Goal: Task Accomplishment & Management: Use online tool/utility

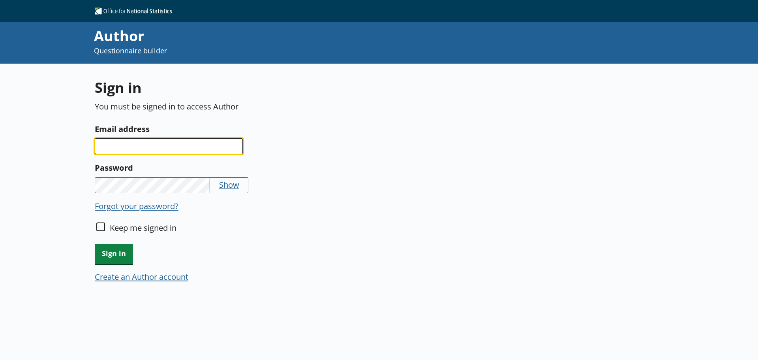
click at [152, 149] on input "Email address" at bounding box center [169, 146] width 148 height 16
type input "[PERSON_NAME][EMAIL_ADDRESS][PERSON_NAME][DOMAIN_NAME]"
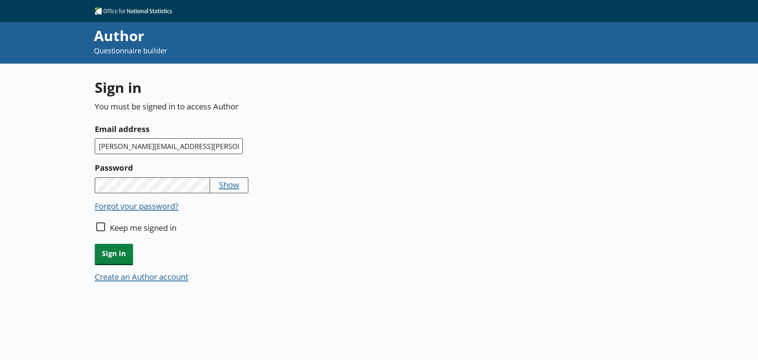
click at [229, 189] on button "Show" at bounding box center [229, 184] width 20 height 11
click at [99, 225] on input "Keep me signed in" at bounding box center [100, 226] width 9 height 9
checkbox input "true"
click at [116, 257] on span "Sign in" at bounding box center [114, 254] width 38 height 20
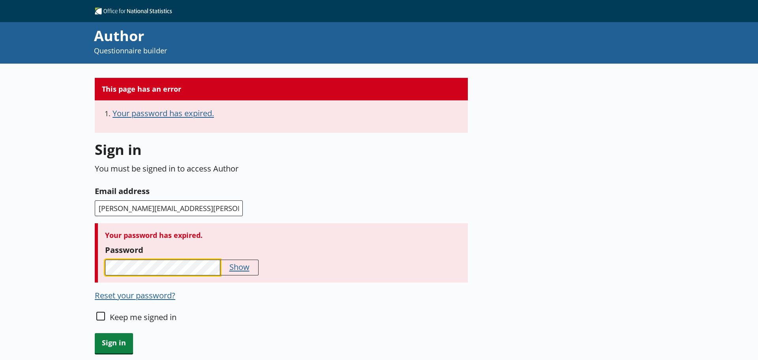
click at [101, 268] on div "Your password has expired. Password Show" at bounding box center [281, 252] width 373 height 59
click at [237, 264] on button "Show" at bounding box center [239, 266] width 20 height 11
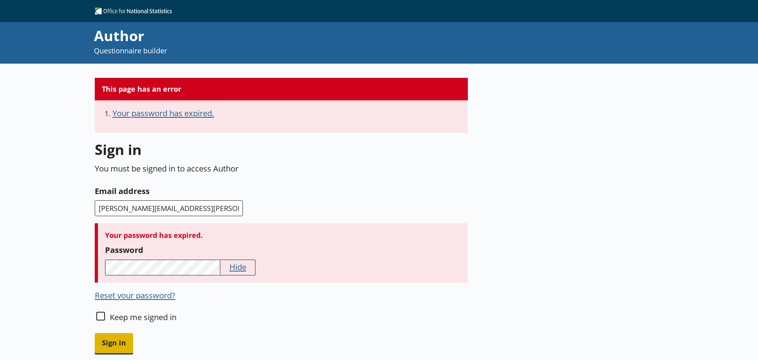
click at [116, 344] on span "Sign in" at bounding box center [114, 343] width 38 height 20
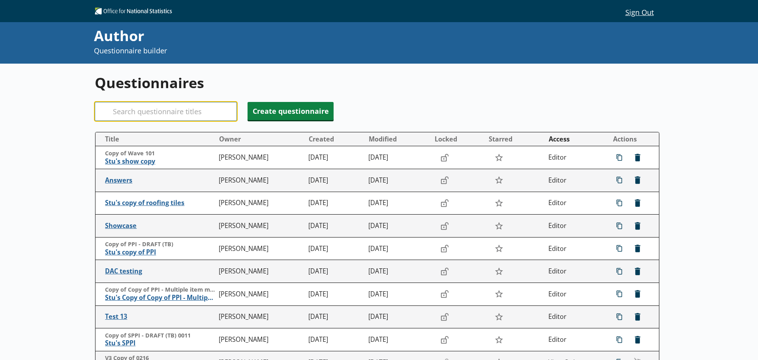
click at [124, 109] on input "Search" at bounding box center [166, 111] width 142 height 19
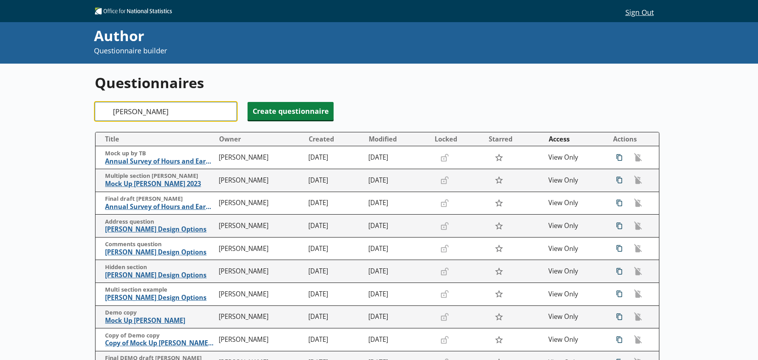
type input "[PERSON_NAME]"
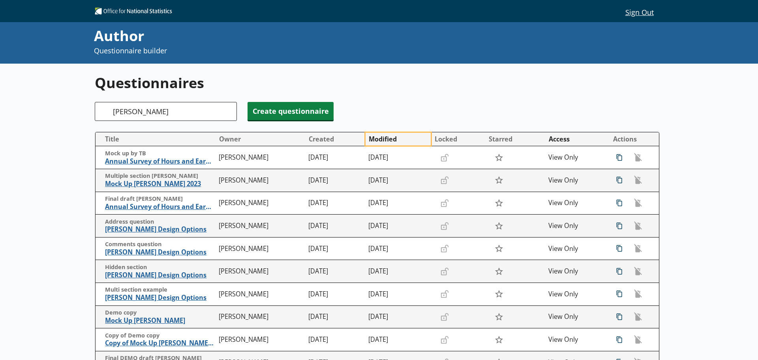
click at [393, 142] on button "Modified" at bounding box center [397, 139] width 65 height 13
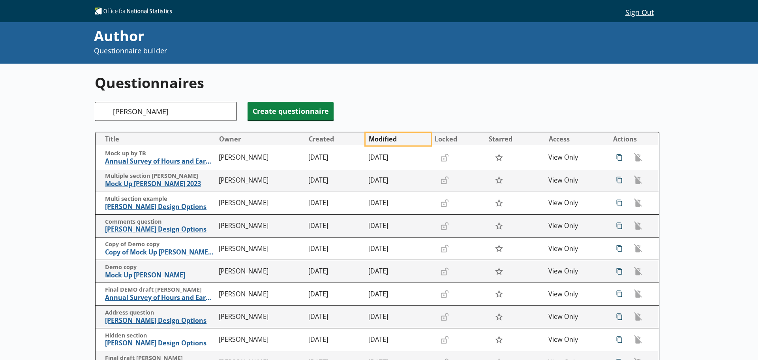
click at [393, 142] on button "Modified" at bounding box center [397, 139] width 65 height 13
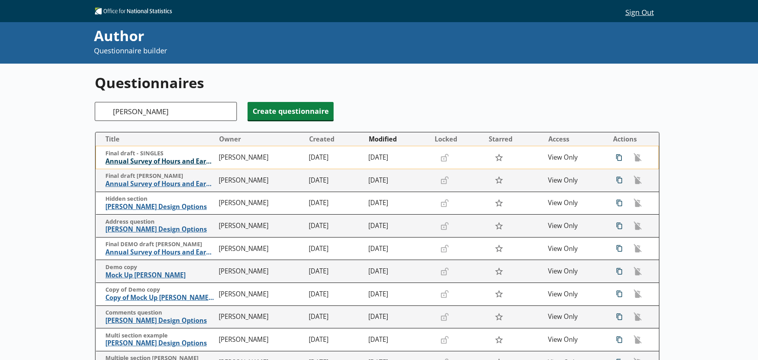
click at [181, 165] on span "Annual Survey of Hours and Earnings ([PERSON_NAME])" at bounding box center [160, 161] width 110 height 8
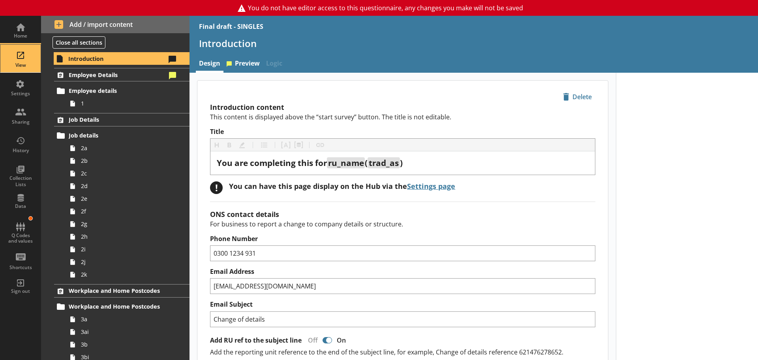
click at [27, 61] on div "View" at bounding box center [21, 59] width 28 height 28
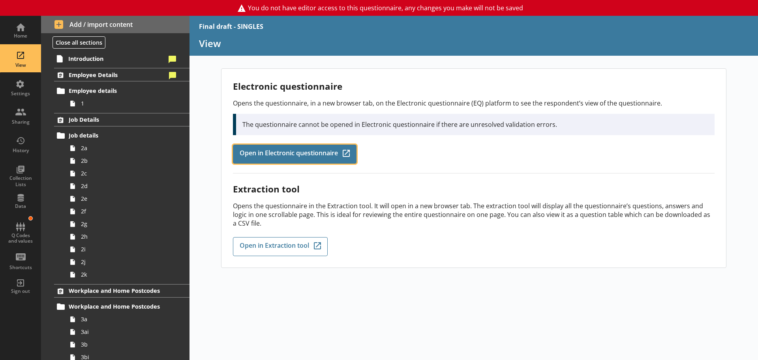
click at [291, 151] on span "Open in Electronic questionnaire" at bounding box center [289, 154] width 98 height 9
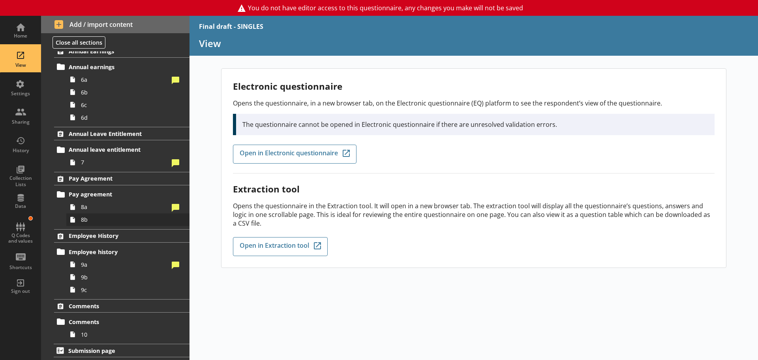
scroll to position [690, 0]
click at [172, 81] on div at bounding box center [175, 79] width 7 height 6
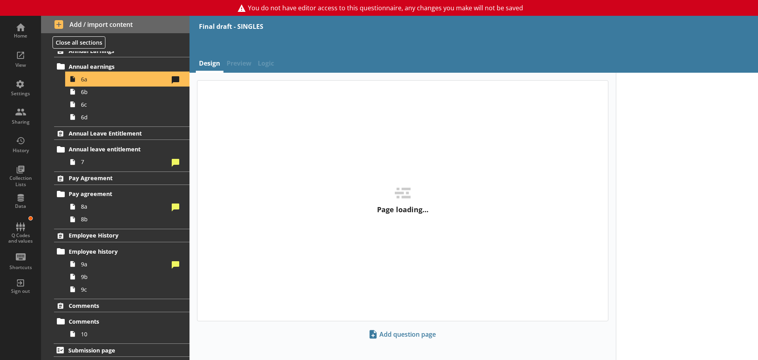
type textarea "x"
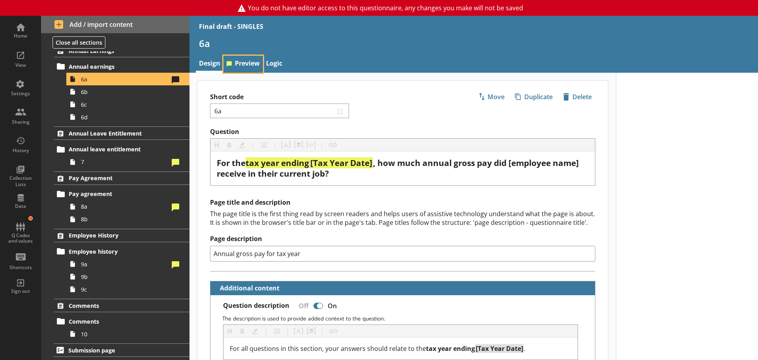
click at [241, 60] on link "Preview" at bounding box center [242, 64] width 39 height 17
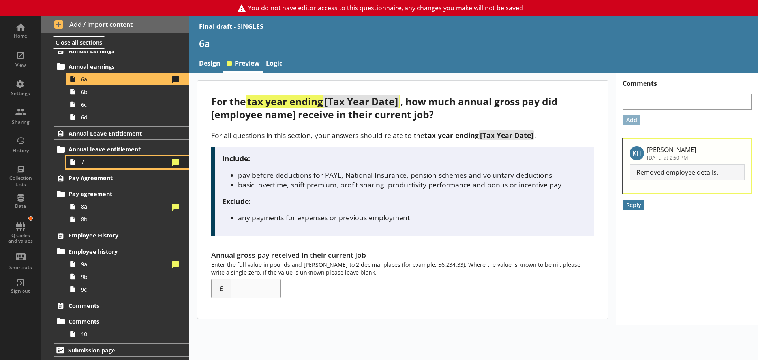
click at [133, 165] on span "7" at bounding box center [125, 161] width 88 height 7
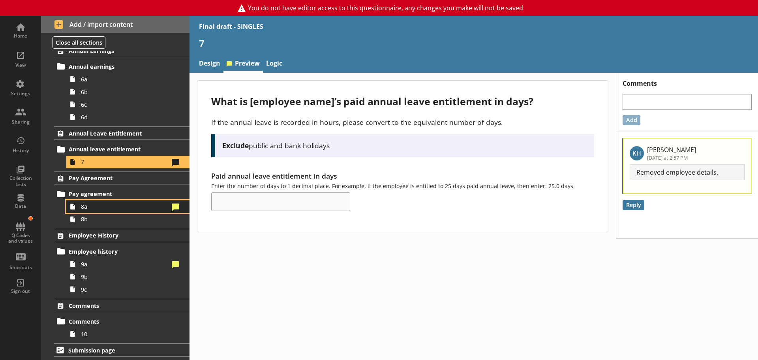
click at [125, 210] on span "8a" at bounding box center [125, 205] width 88 height 7
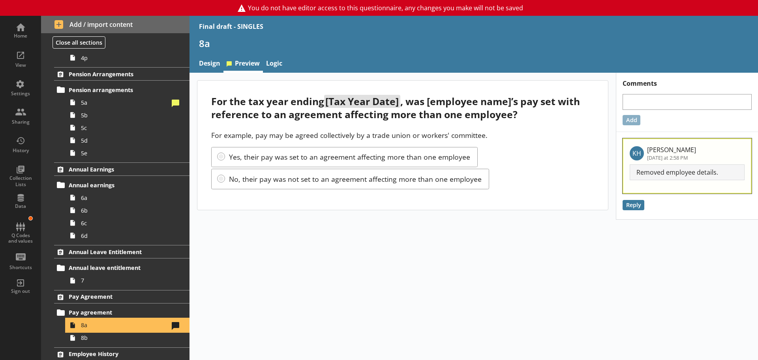
scroll to position [690, 0]
